Goal: Navigation & Orientation: Find specific page/section

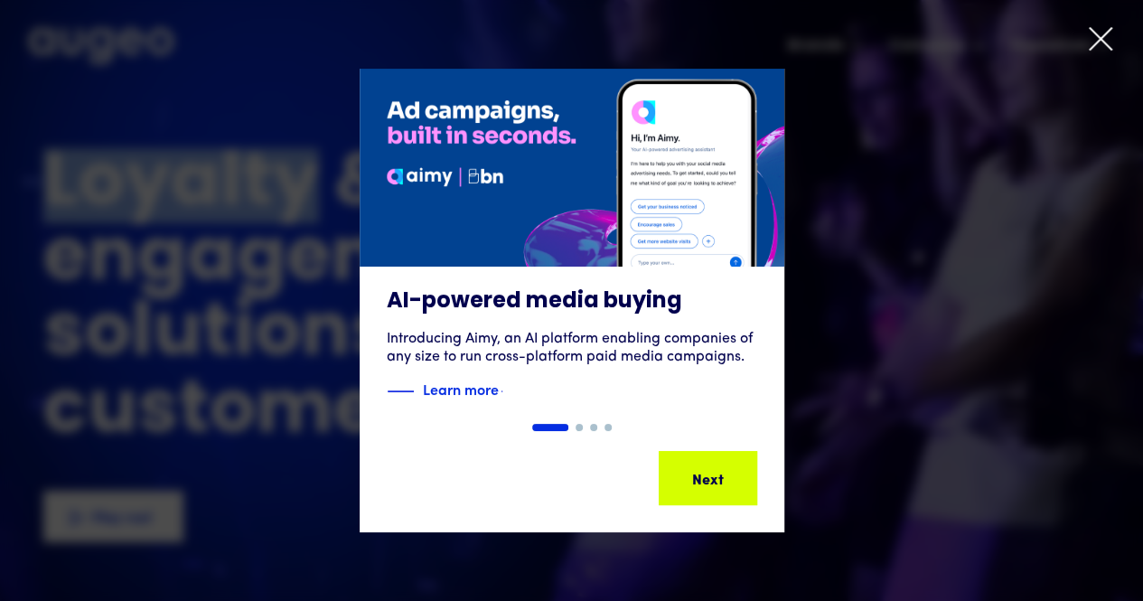
click at [1108, 42] on icon at bounding box center [1100, 38] width 27 height 27
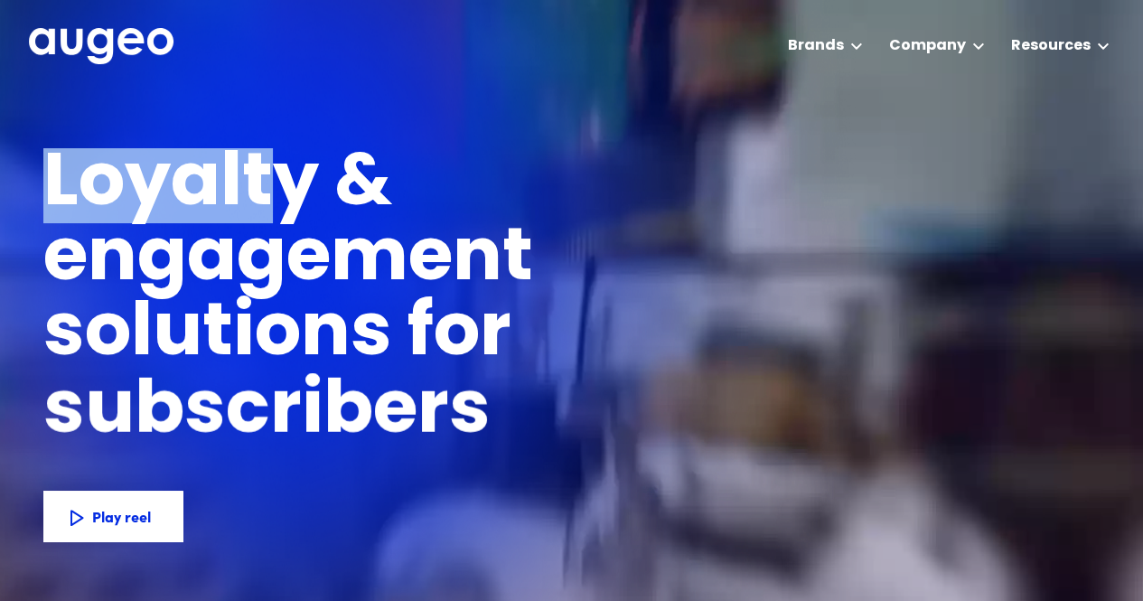
drag, startPoint x: 47, startPoint y: 180, endPoint x: 277, endPoint y: 187, distance: 229.7
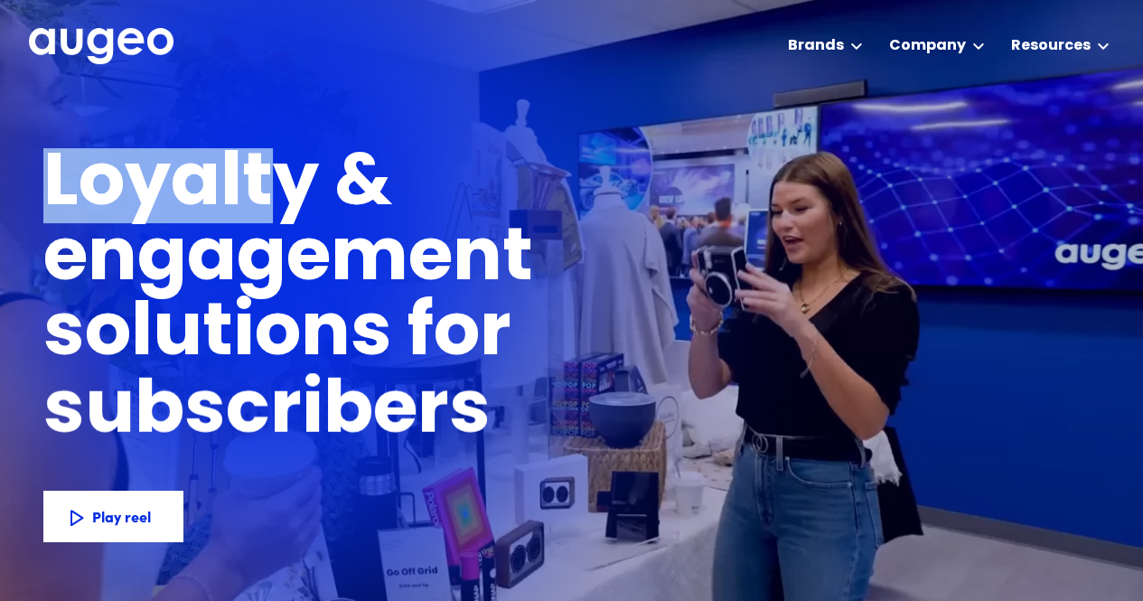
click at [277, 187] on h1 "Loyalty & engagement solutions for" at bounding box center [433, 260] width 781 height 225
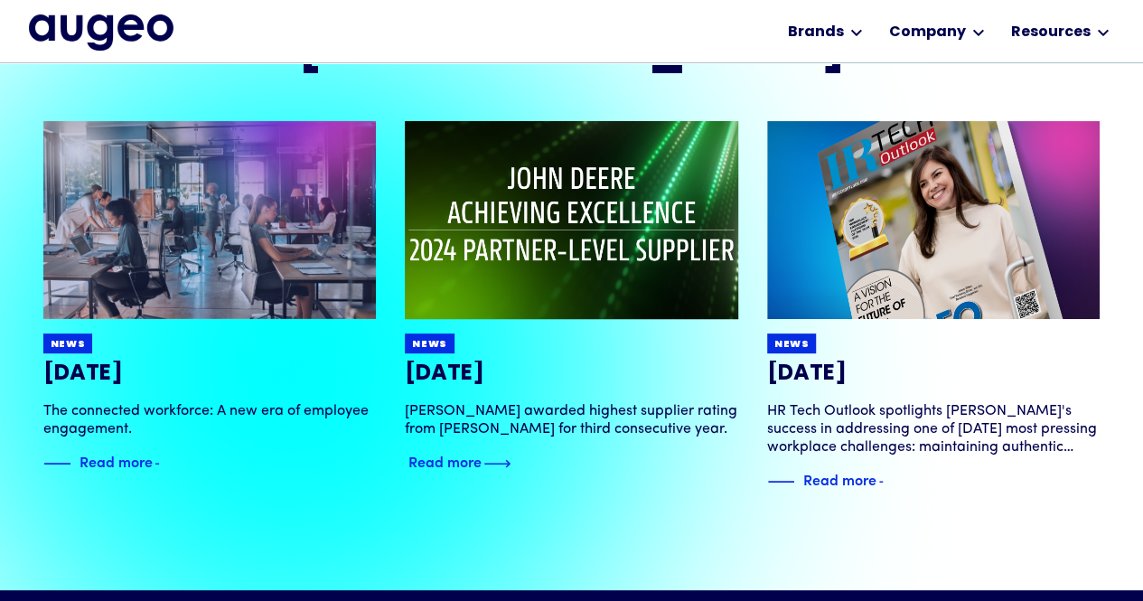
scroll to position [3553, 0]
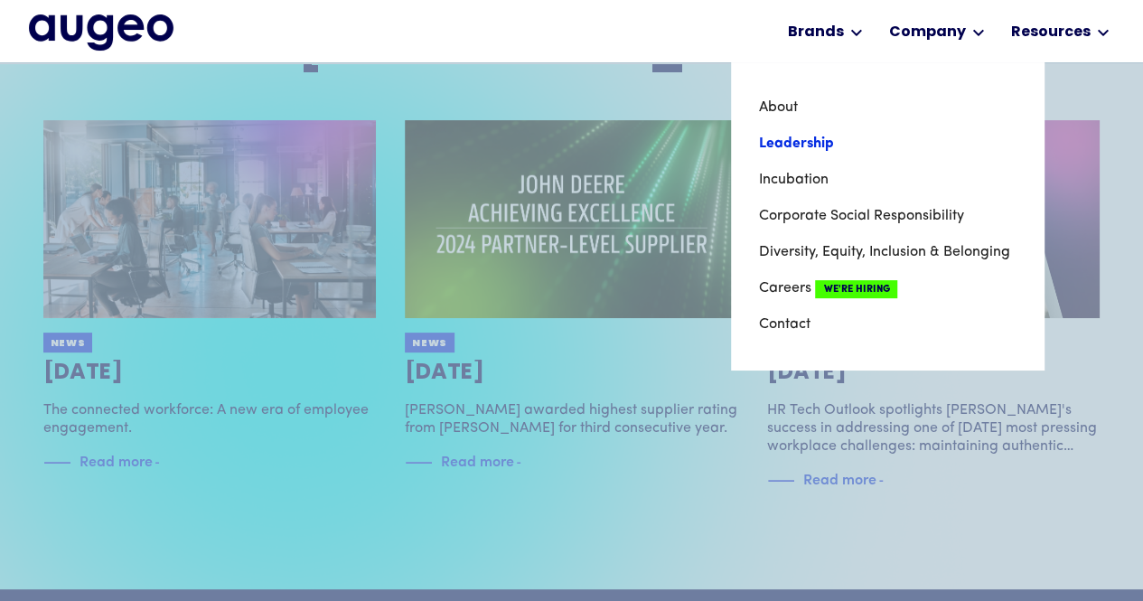
click at [805, 137] on link "Leadership" at bounding box center [887, 144] width 259 height 36
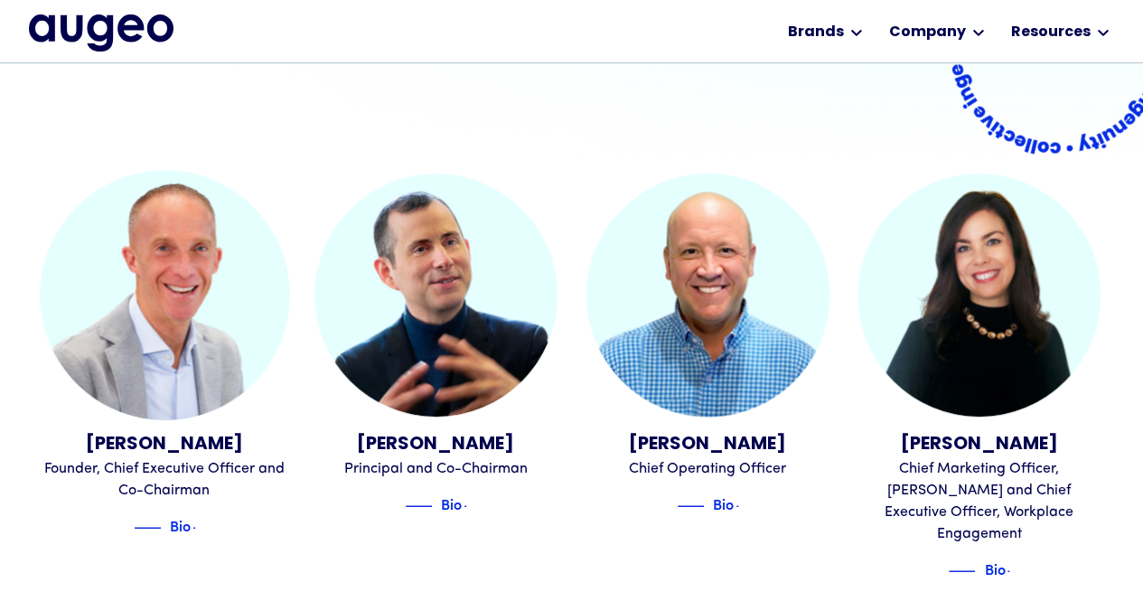
scroll to position [401, 0]
